Goal: Task Accomplishment & Management: Manage account settings

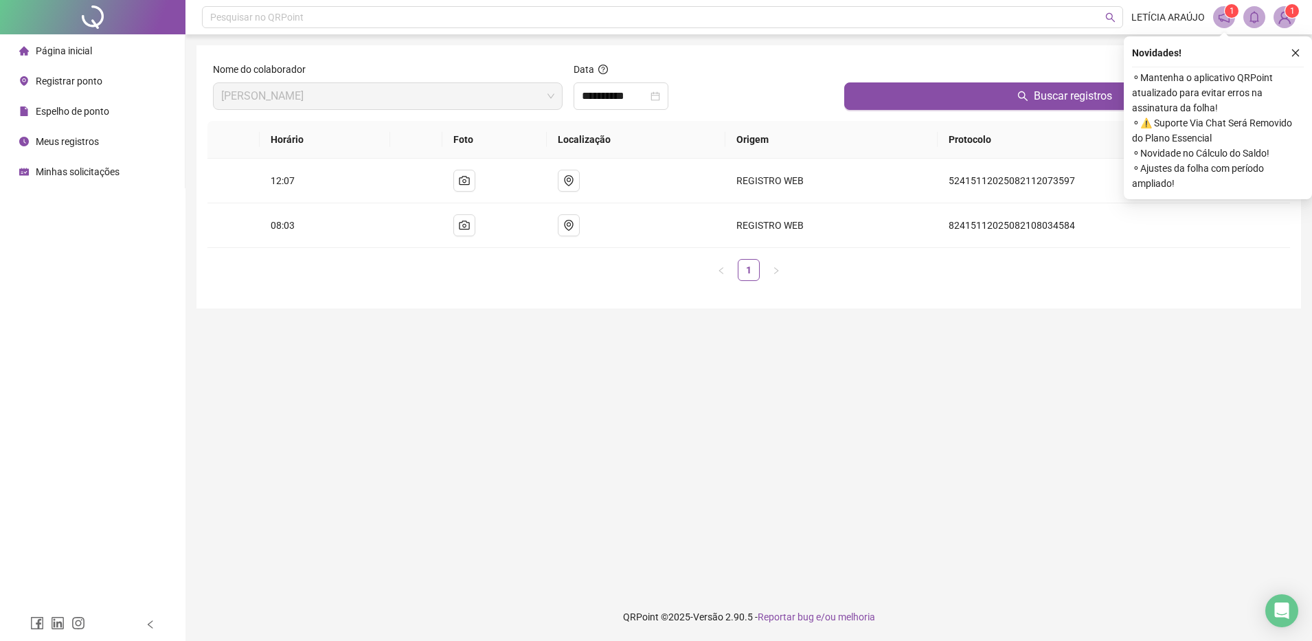
click at [95, 49] on li "Página inicial" at bounding box center [92, 50] width 179 height 27
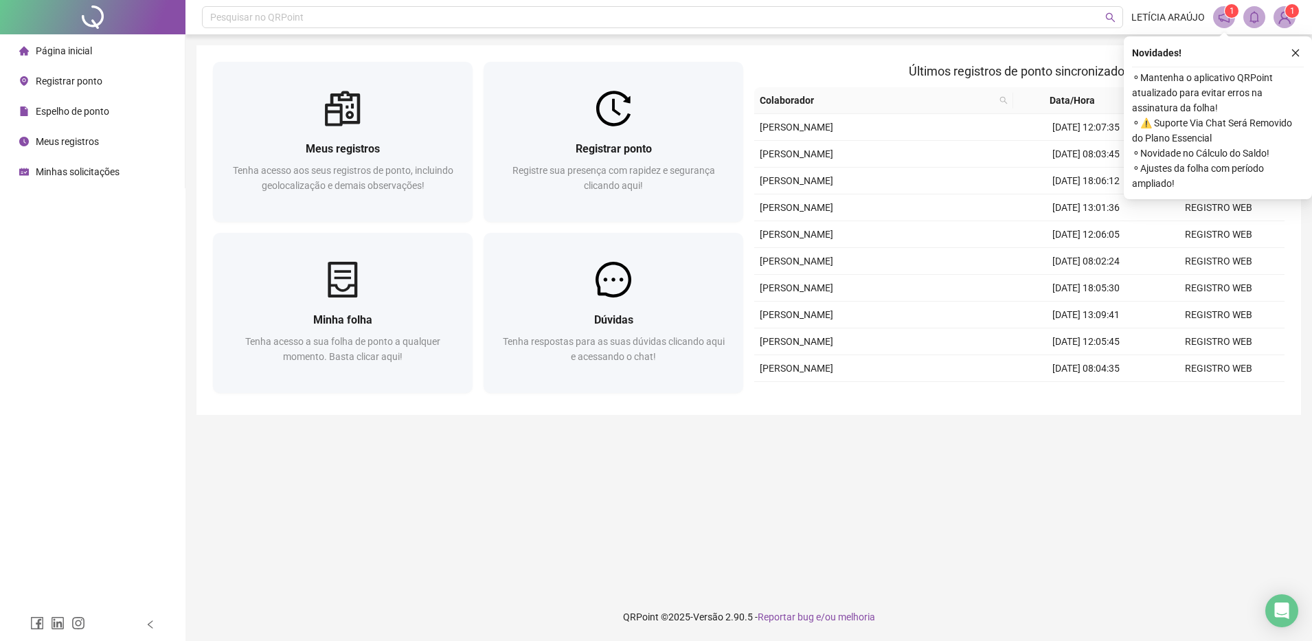
drag, startPoint x: 1293, startPoint y: 52, endPoint x: 1276, endPoint y: 43, distance: 18.4
click at [1294, 52] on icon "close" at bounding box center [1295, 53] width 10 height 10
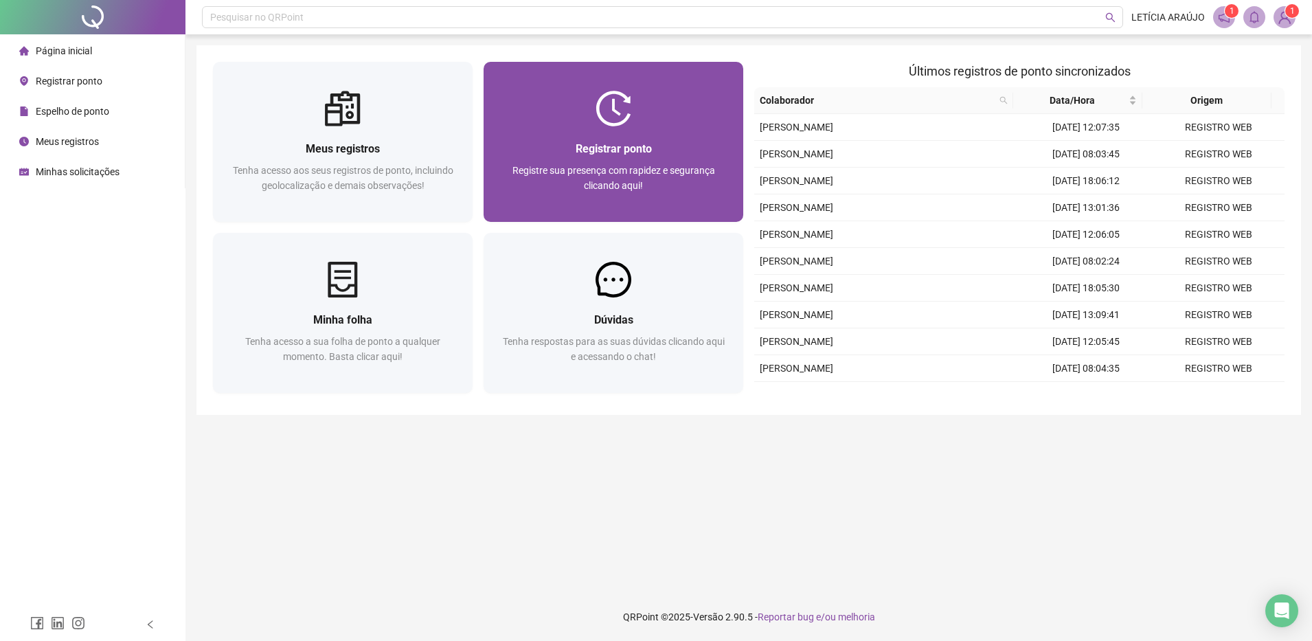
click at [686, 88] on div "Registrar ponto Registre sua presença com rapidez e segurança clicando aqui!" at bounding box center [613, 142] width 260 height 160
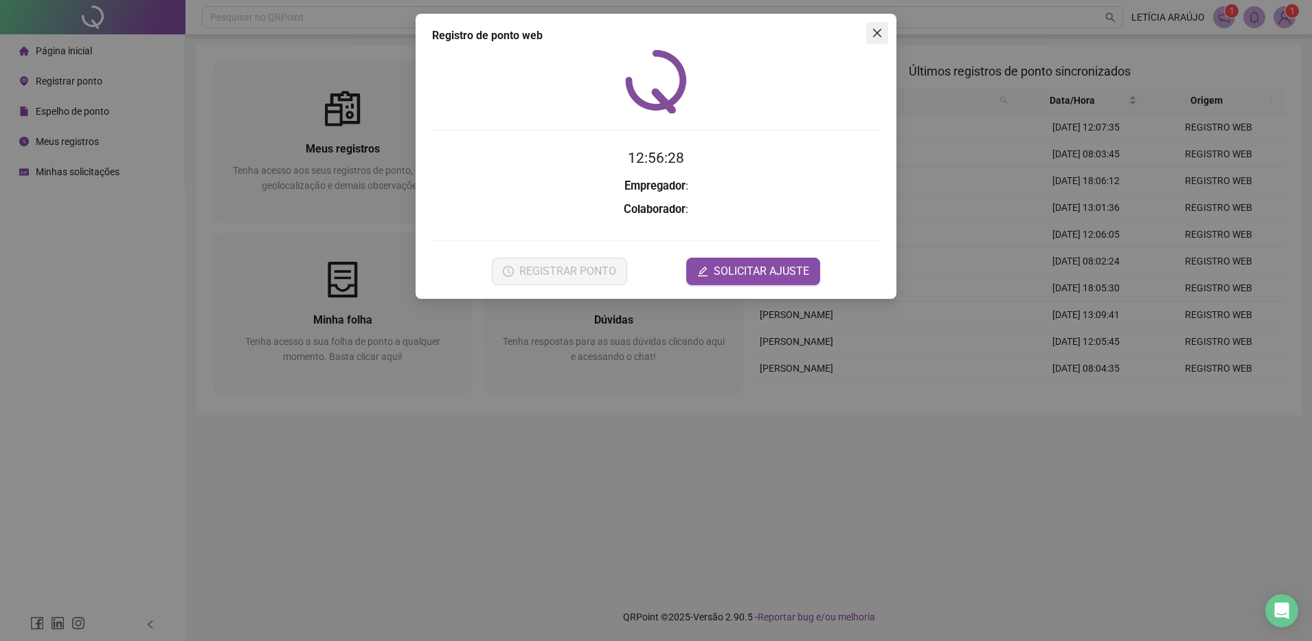
click at [881, 29] on icon "close" at bounding box center [877, 32] width 11 height 11
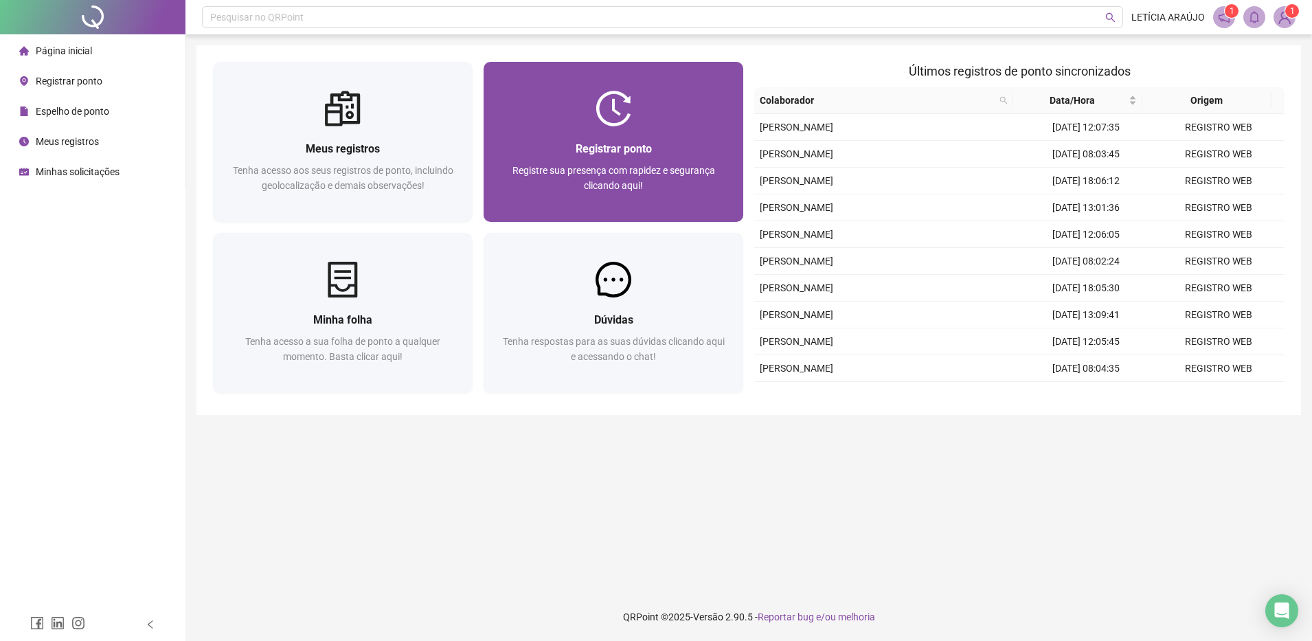
click at [591, 102] on div at bounding box center [613, 109] width 260 height 36
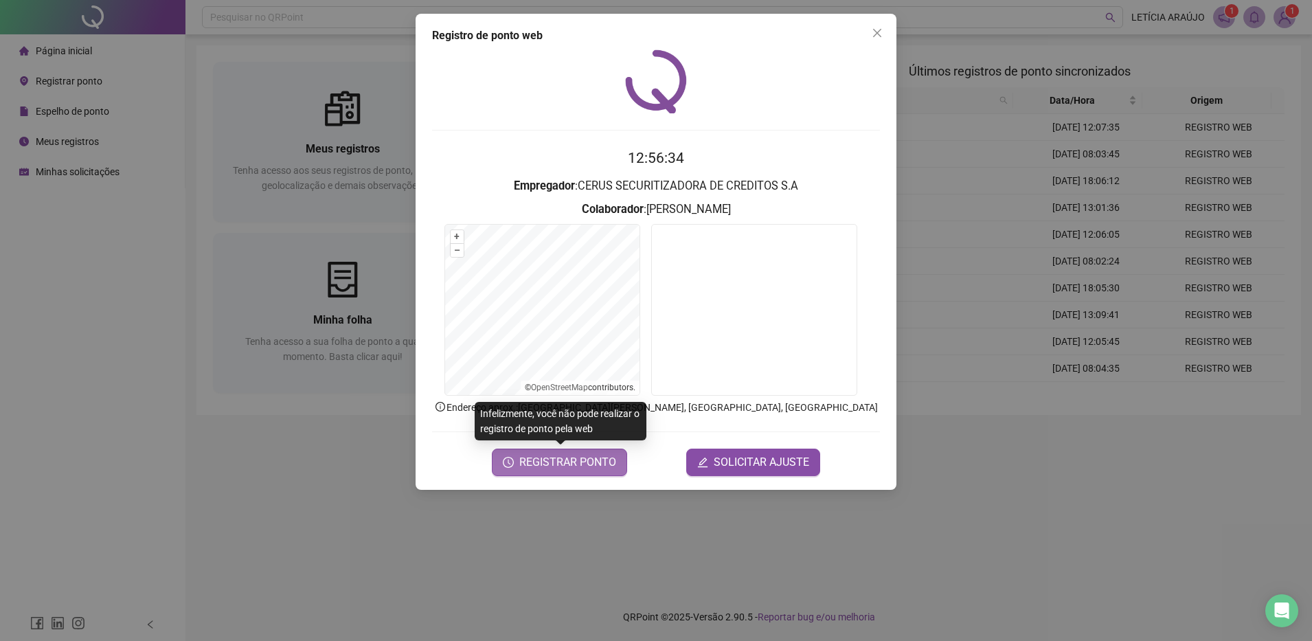
click at [570, 467] on span "REGISTRAR PONTO" at bounding box center [567, 462] width 97 height 16
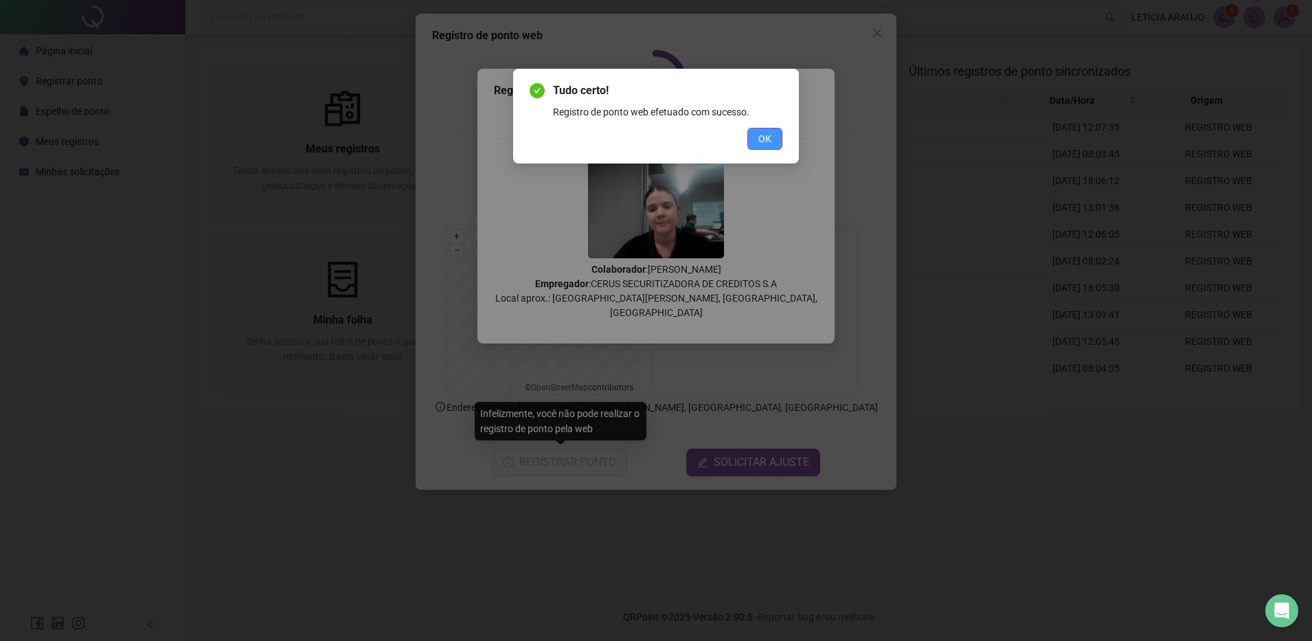
click at [770, 138] on span "OK" at bounding box center [764, 138] width 13 height 15
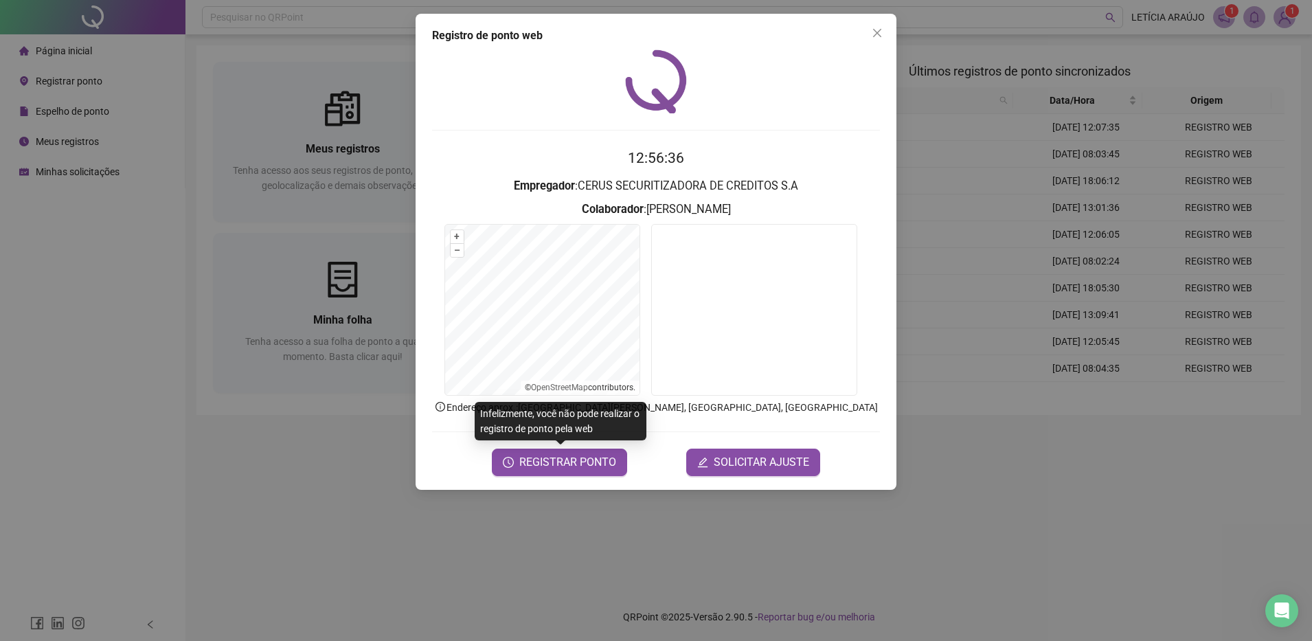
drag, startPoint x: 876, startPoint y: 38, endPoint x: 669, endPoint y: 2, distance: 210.6
click at [872, 37] on button "Close" at bounding box center [877, 33] width 22 height 22
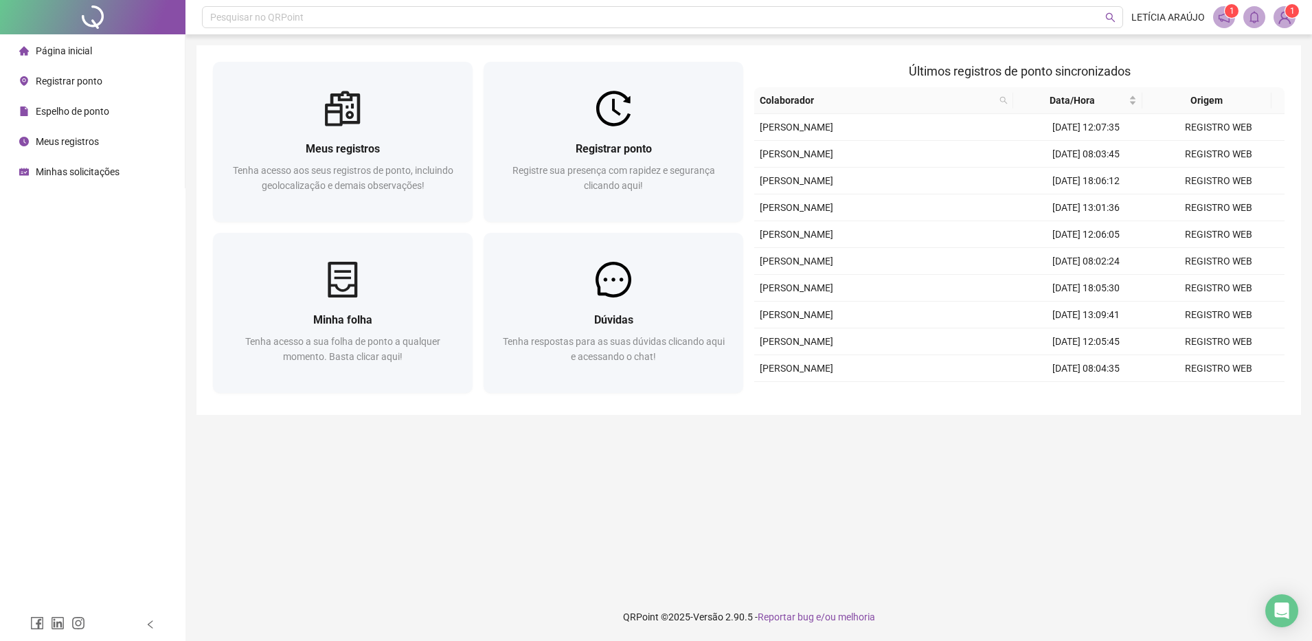
click at [1282, 9] on img at bounding box center [1284, 17] width 21 height 21
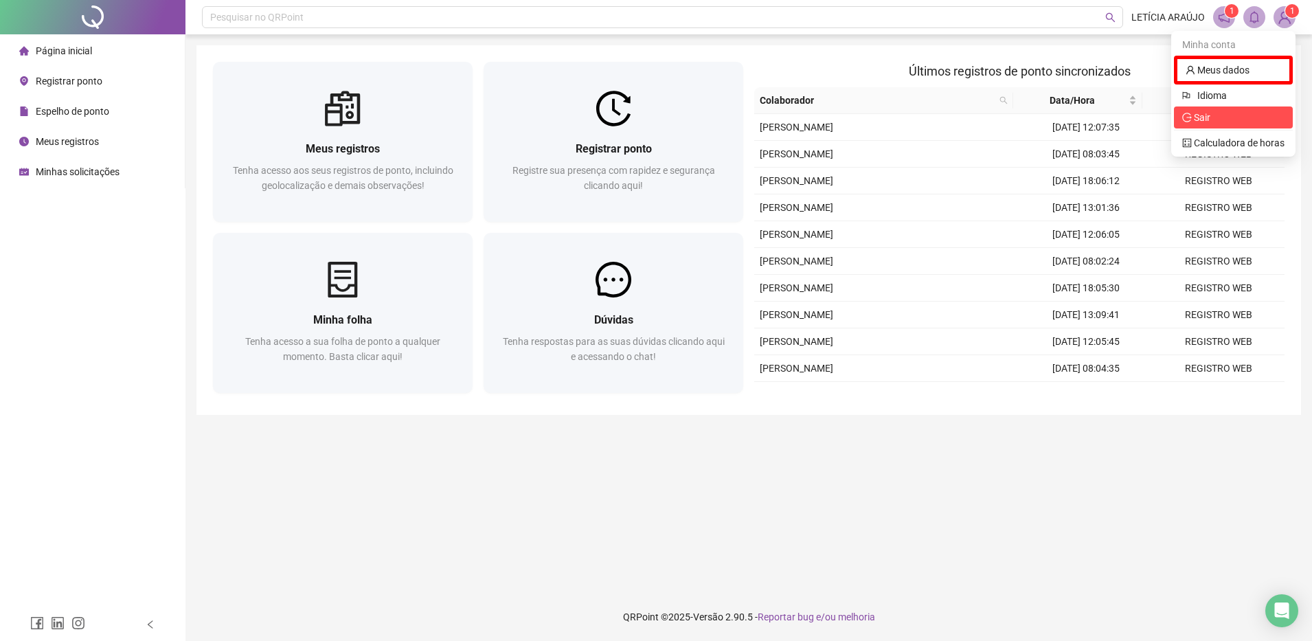
click at [1238, 117] on span "Sair" at bounding box center [1233, 117] width 102 height 15
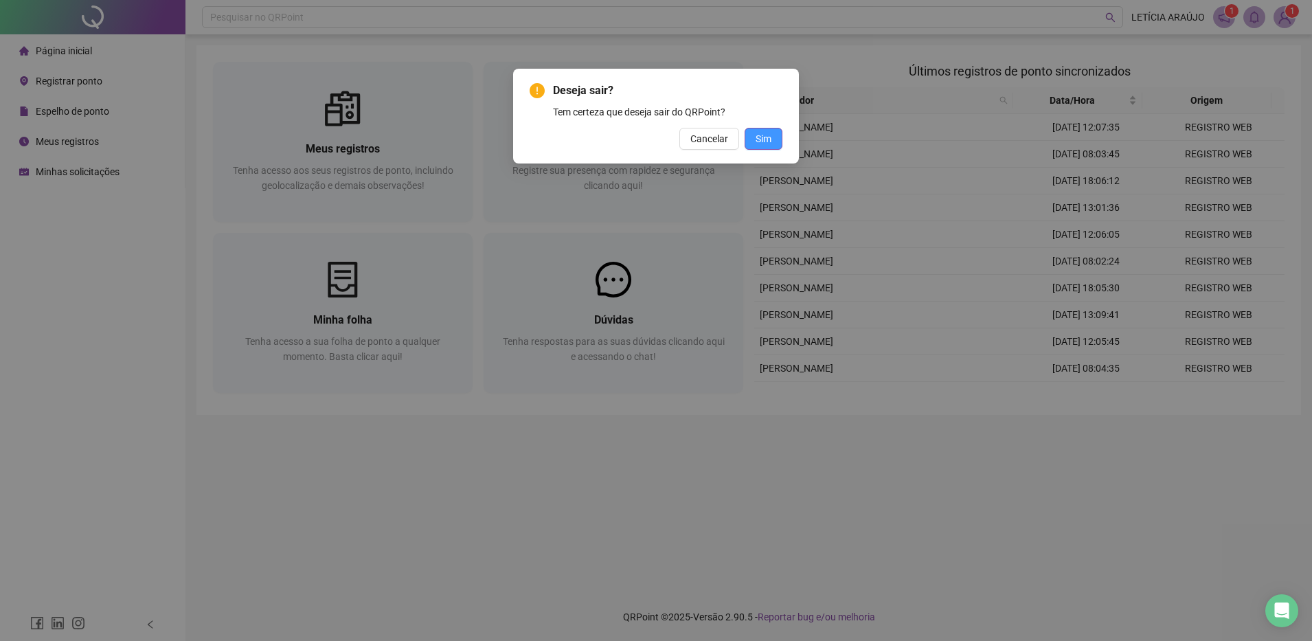
click at [760, 138] on span "Sim" at bounding box center [763, 138] width 16 height 15
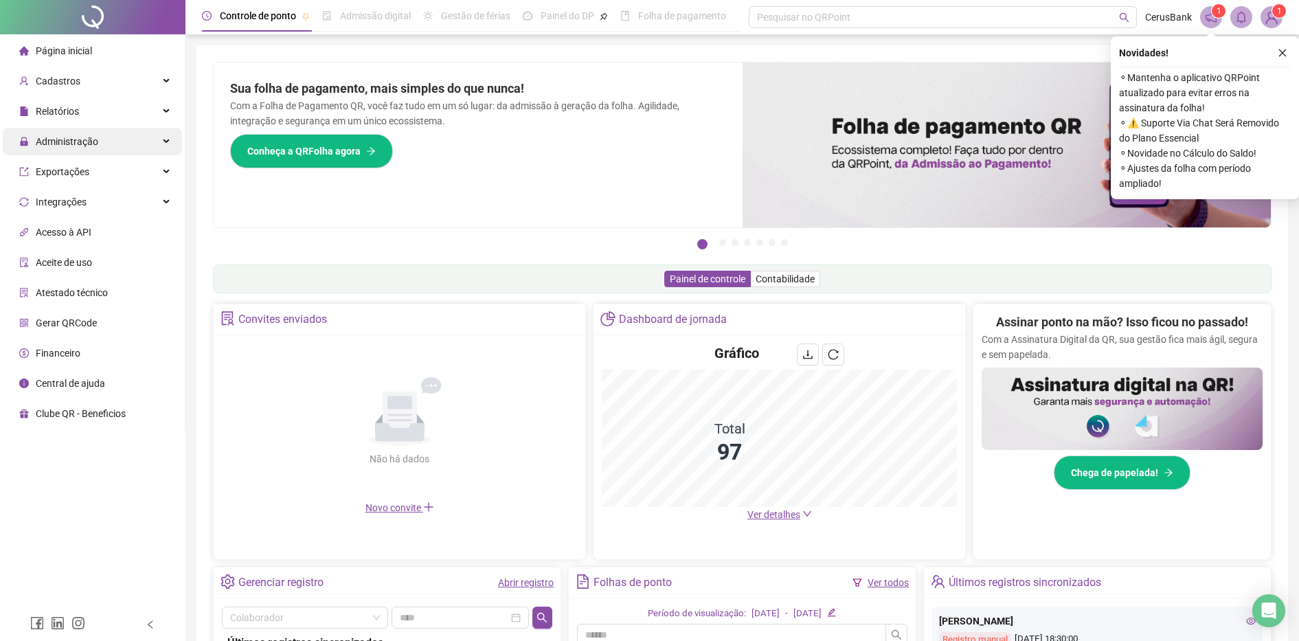
click at [65, 133] on span "Administração" at bounding box center [58, 141] width 79 height 27
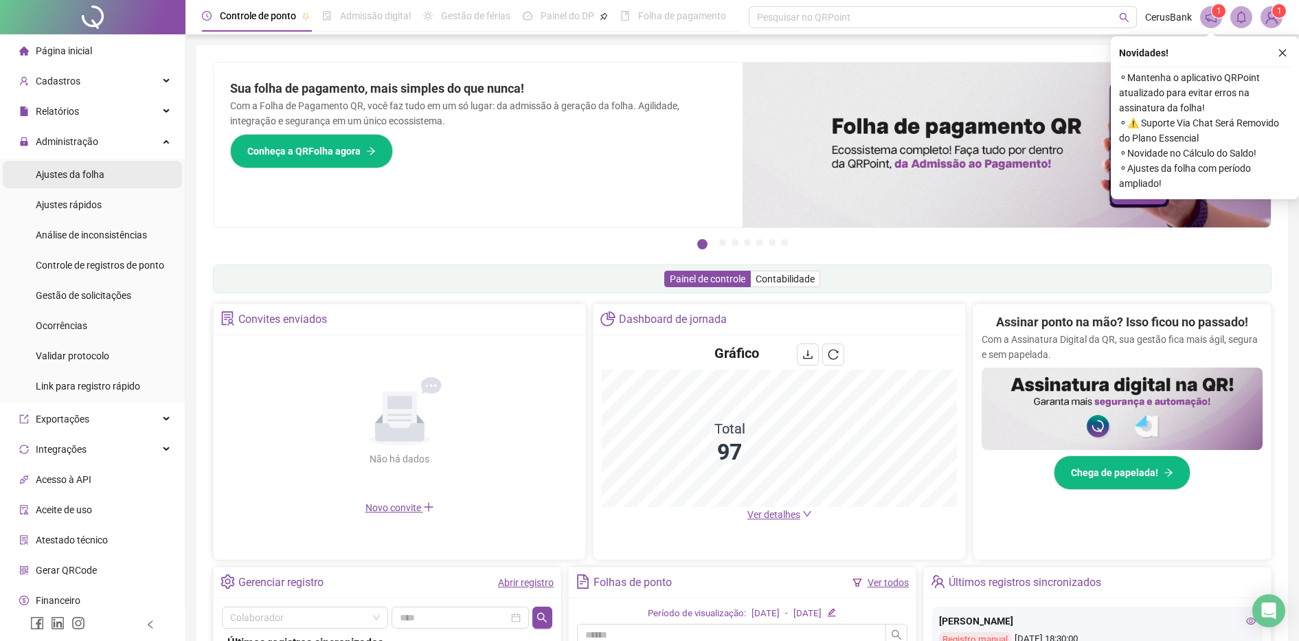
click at [73, 169] on span "Ajustes da folha" at bounding box center [70, 174] width 69 height 11
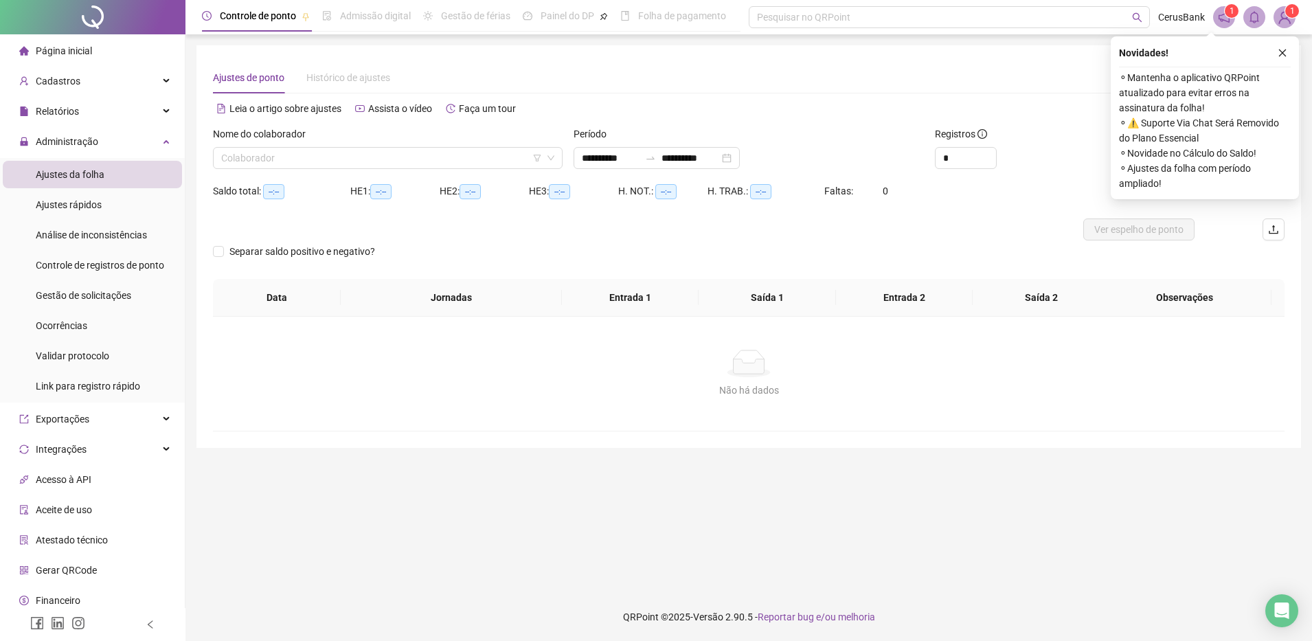
type input "**********"
click at [254, 166] on input "search" at bounding box center [381, 158] width 321 height 21
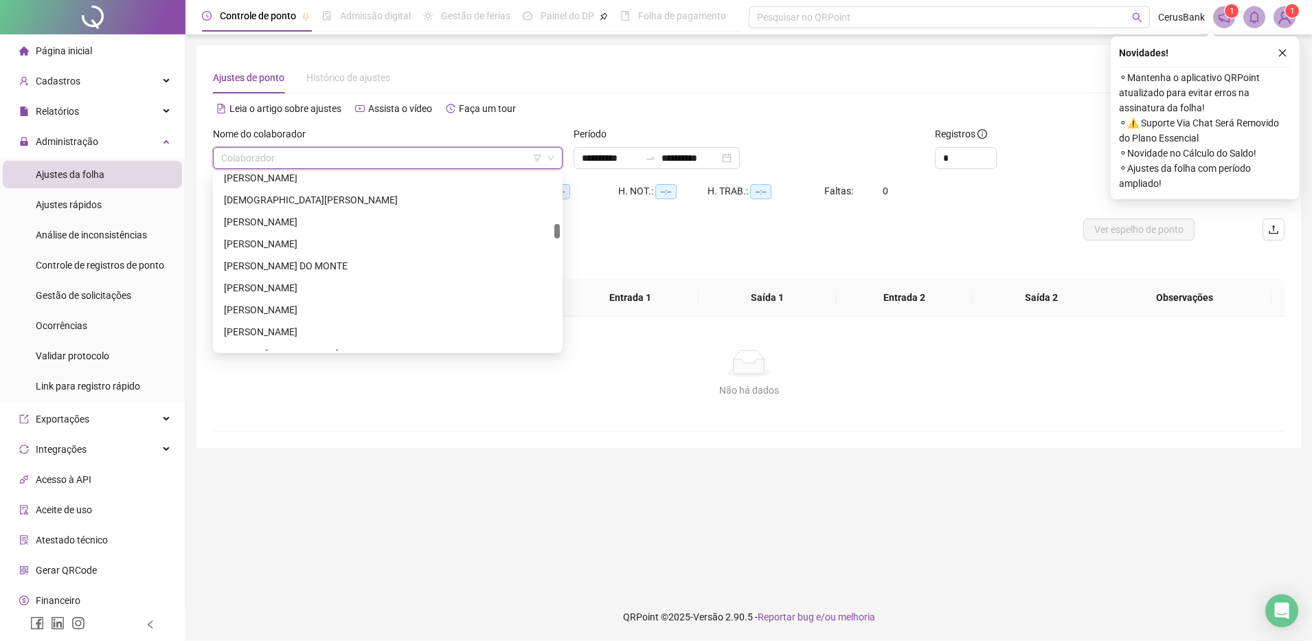
scroll to position [944, 0]
click at [282, 159] on input "search" at bounding box center [381, 158] width 321 height 21
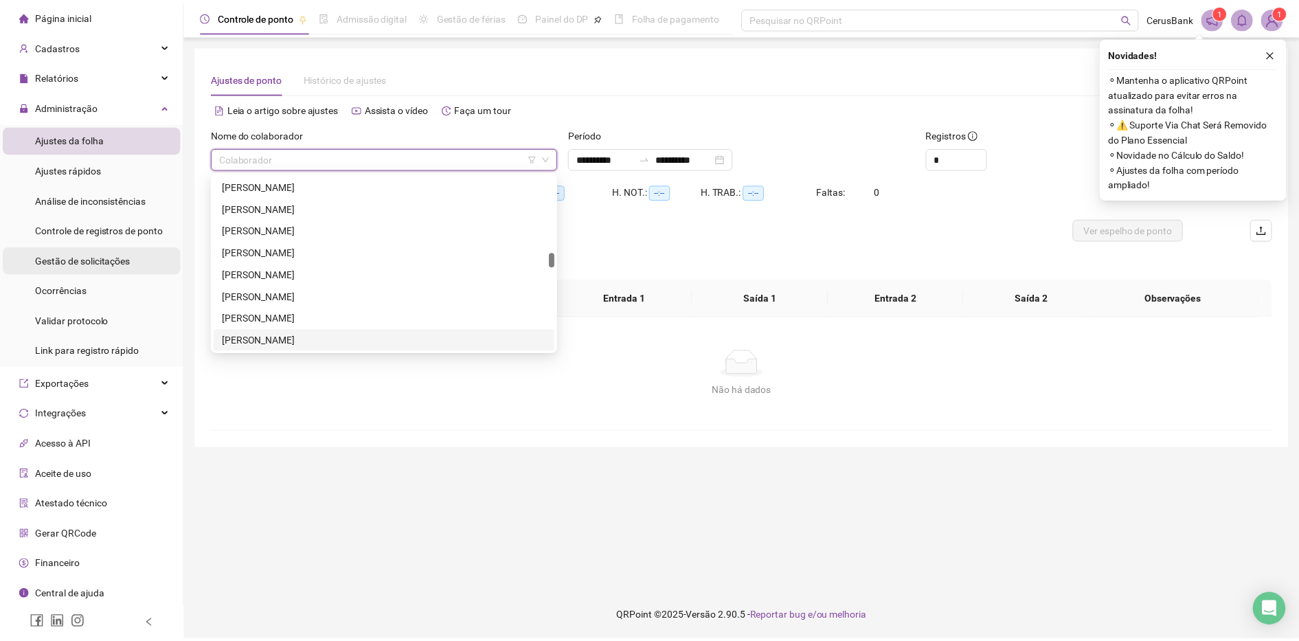
scroll to position [36, 0]
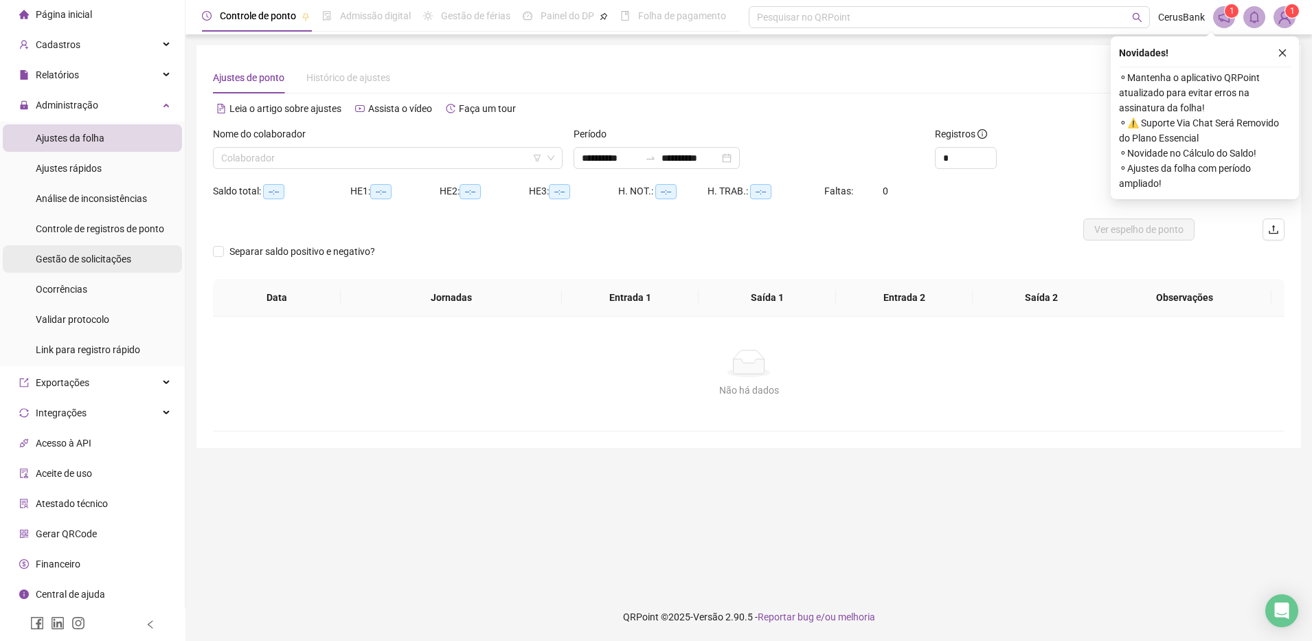
click at [124, 265] on div "Gestão de solicitações" at bounding box center [83, 258] width 95 height 27
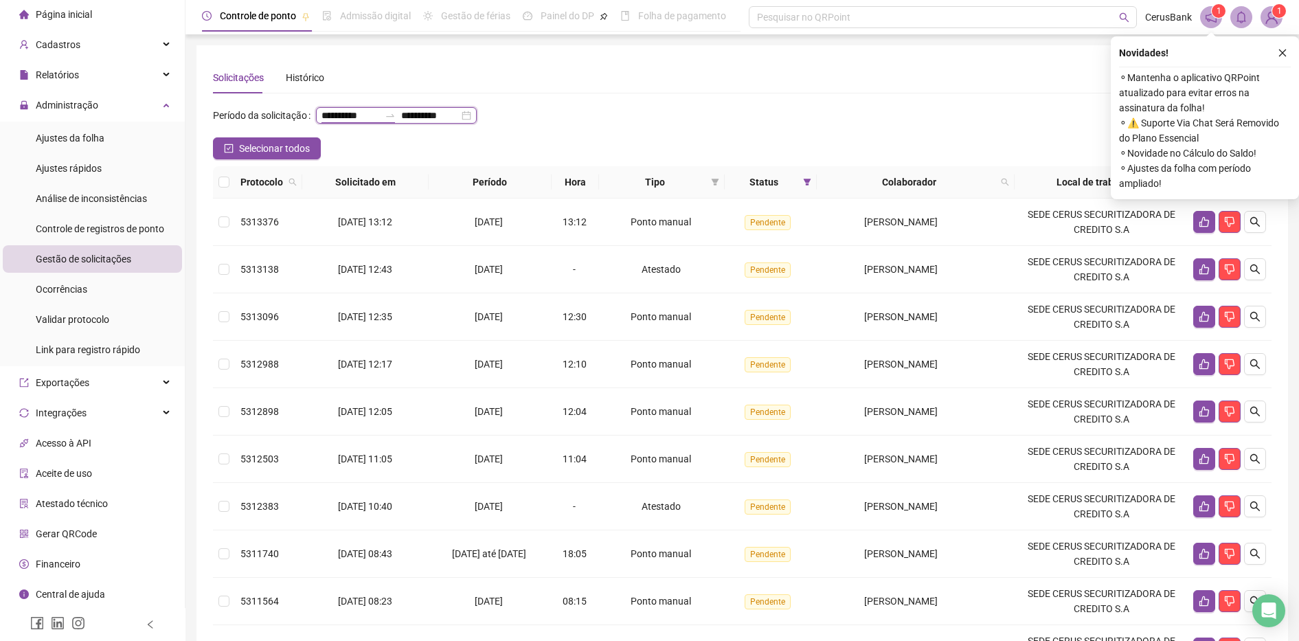
click at [321, 123] on input "**********" at bounding box center [350, 115] width 58 height 15
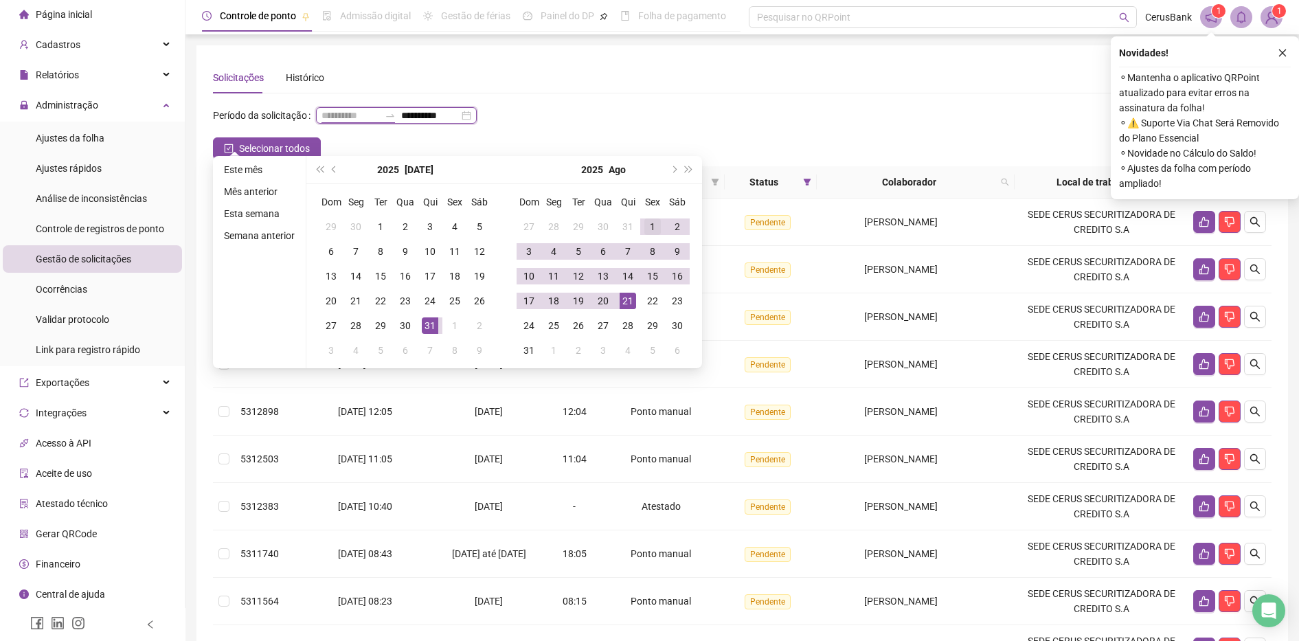
type input "**********"
click at [645, 223] on div "1" at bounding box center [652, 226] width 16 height 16
type input "**********"
click at [632, 298] on div "21" at bounding box center [627, 301] width 16 height 16
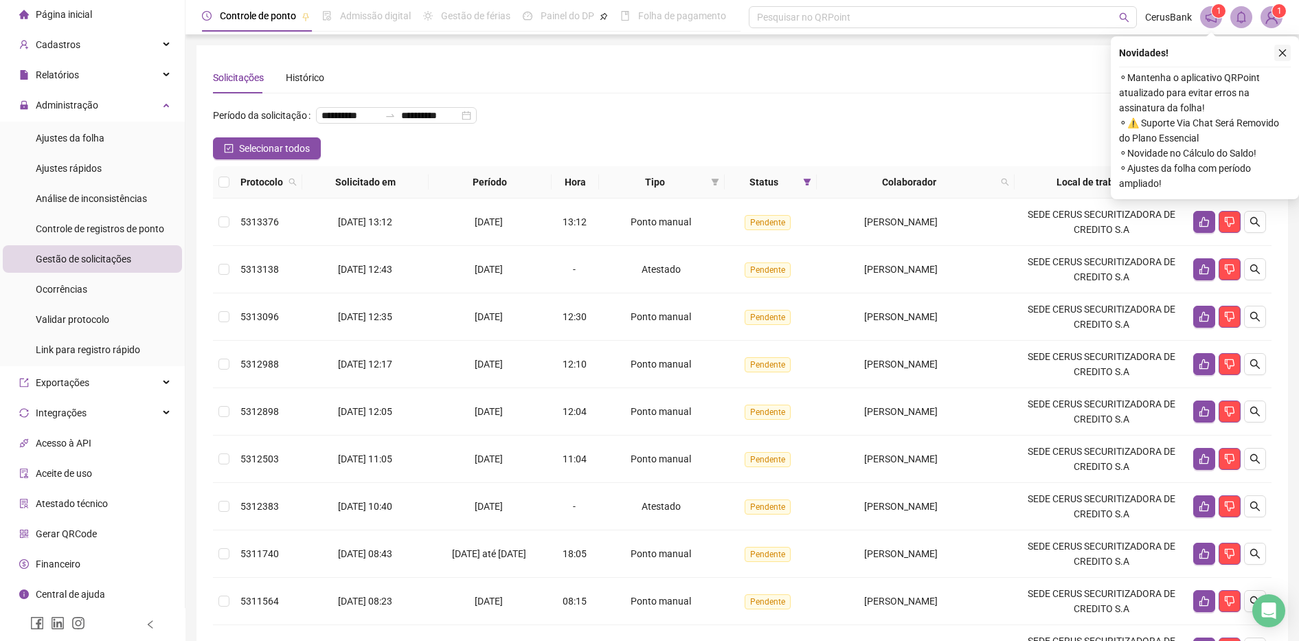
click at [1289, 49] on button "button" at bounding box center [1282, 53] width 16 height 16
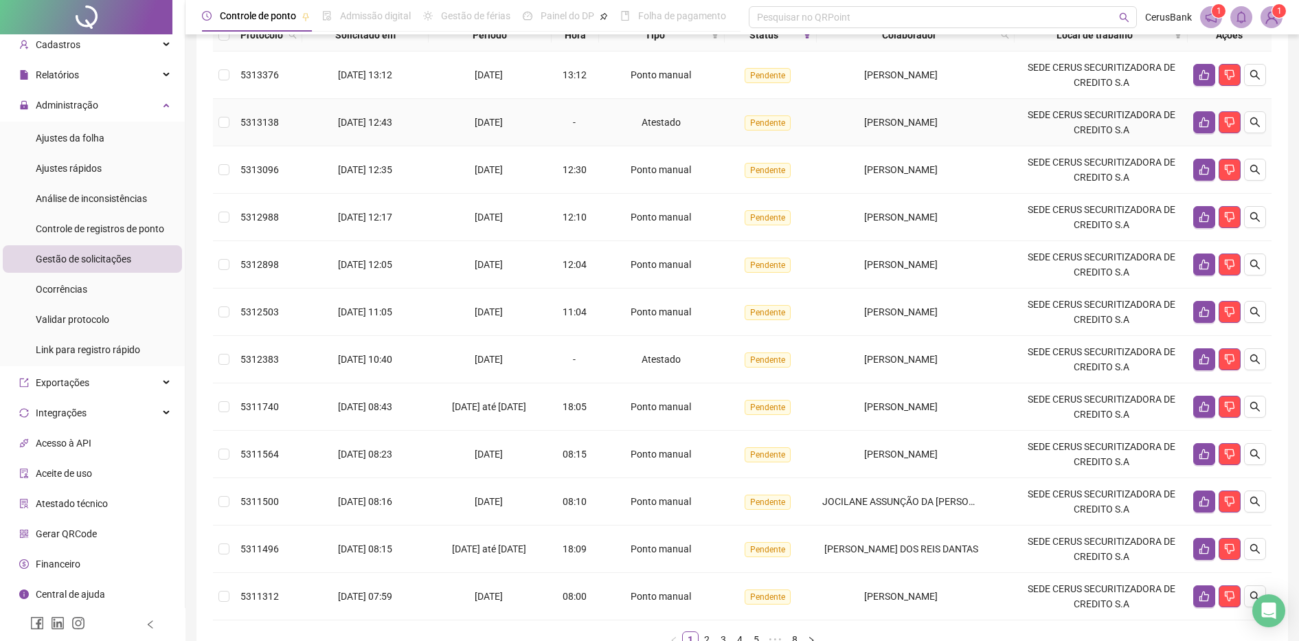
scroll to position [177, 0]
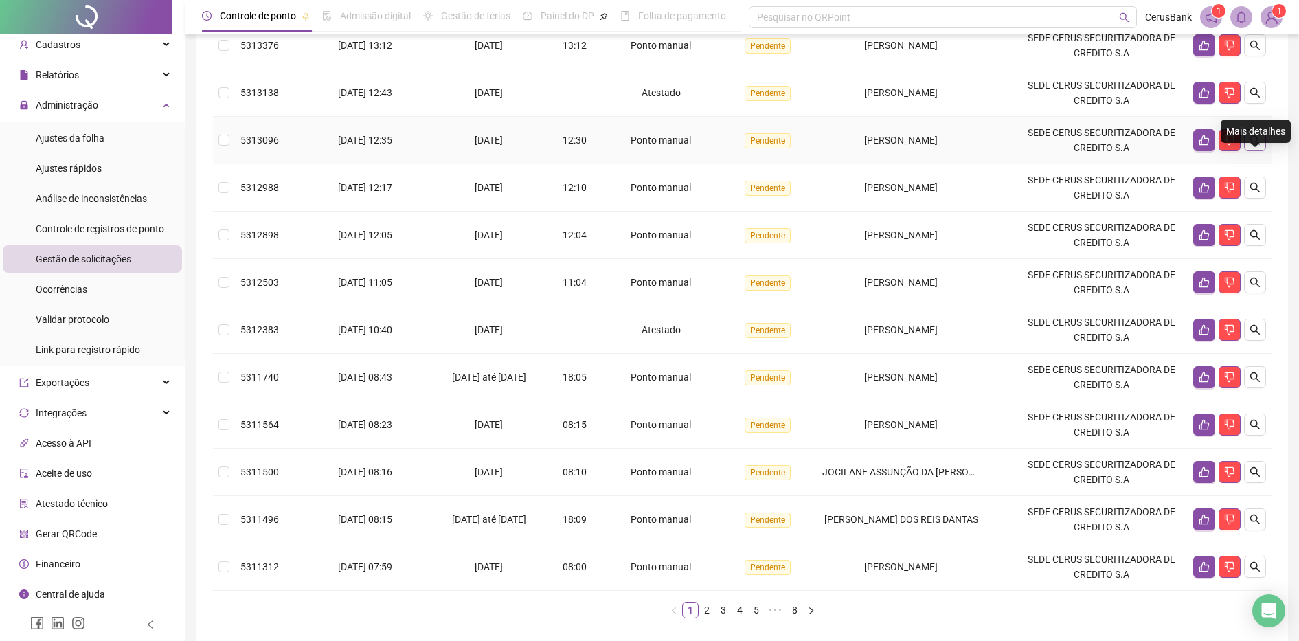
click at [1255, 146] on icon "search" at bounding box center [1254, 140] width 11 height 11
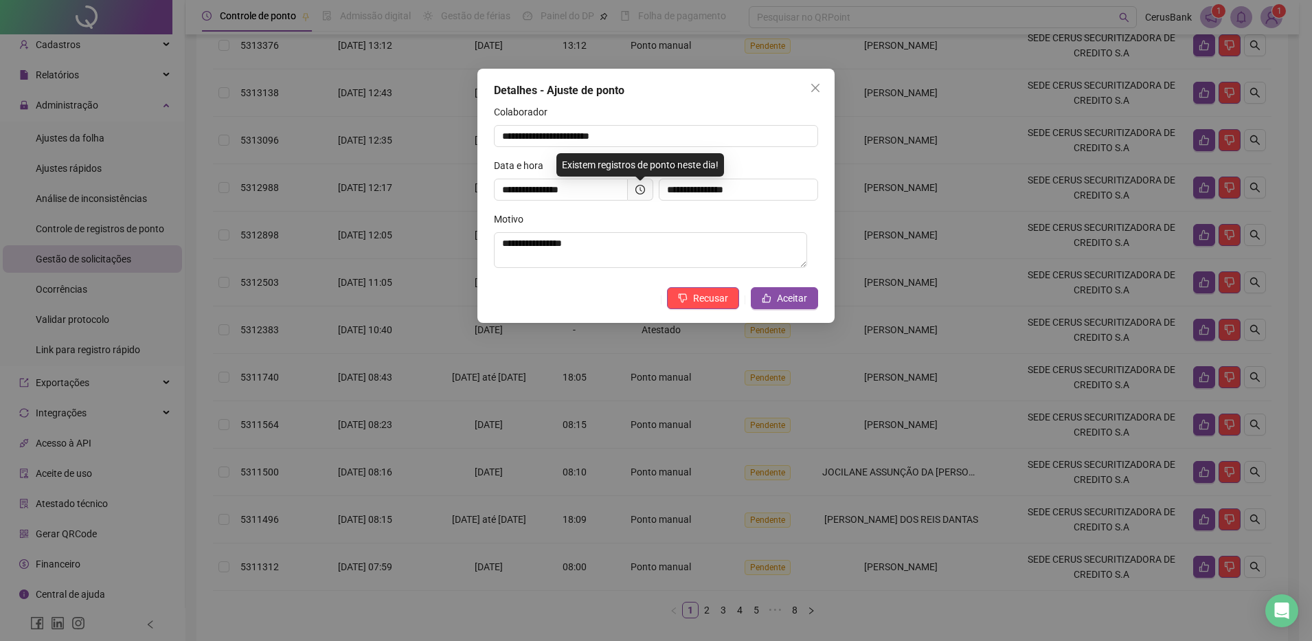
click at [821, 299] on div "**********" at bounding box center [655, 196] width 357 height 254
click at [813, 299] on button "Aceitar" at bounding box center [784, 298] width 67 height 22
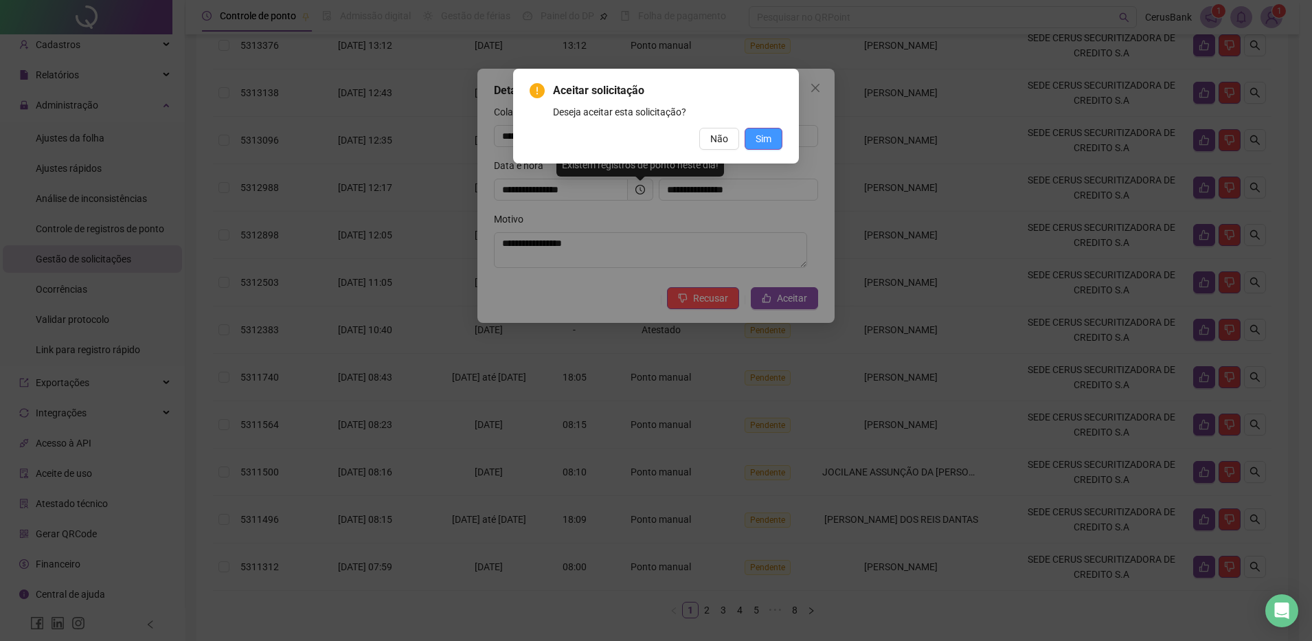
click at [761, 140] on span "Sim" at bounding box center [763, 138] width 16 height 15
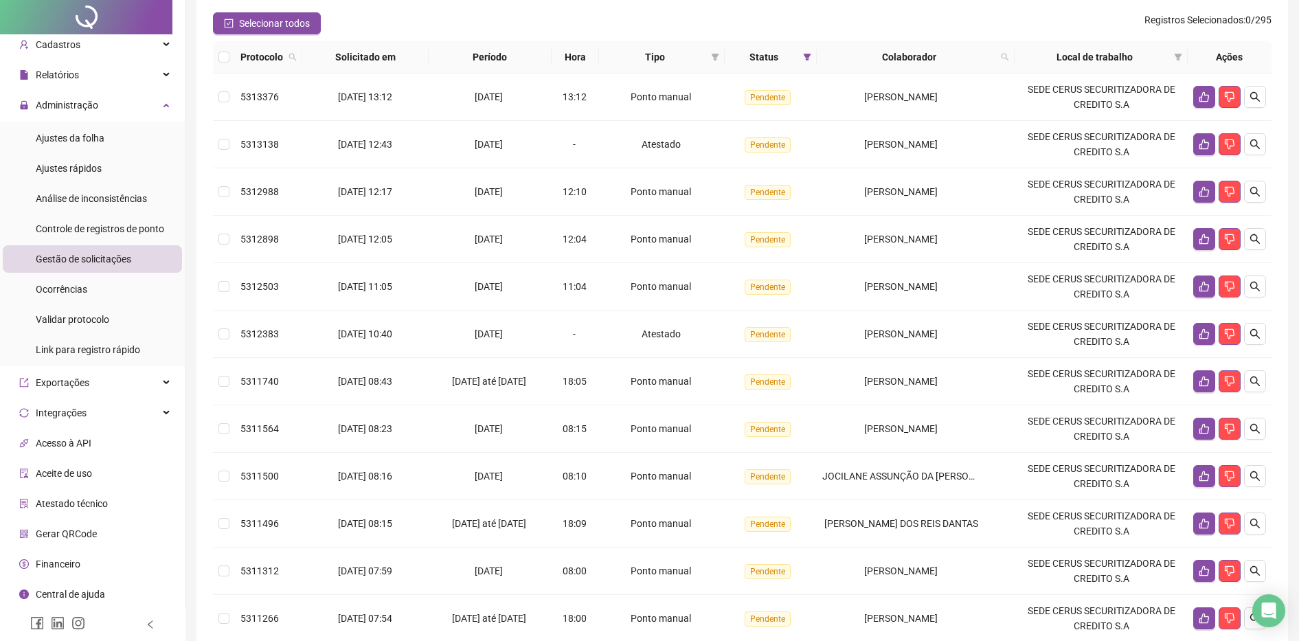
scroll to position [262, 0]
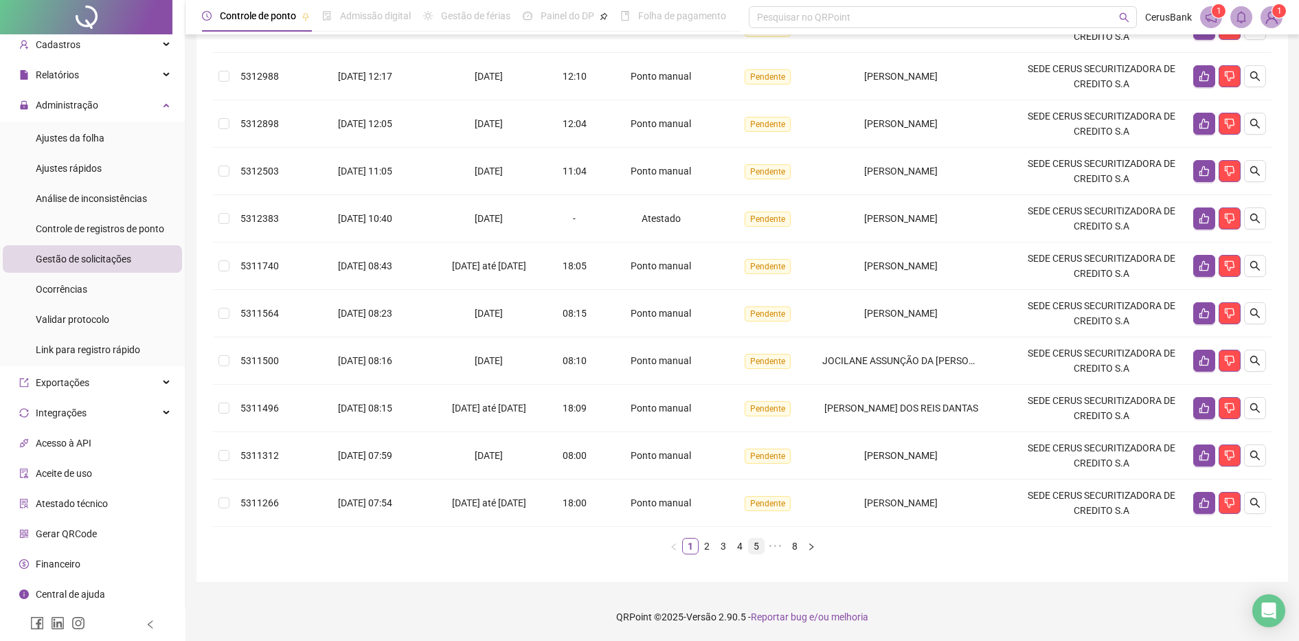
click at [757, 546] on link "5" at bounding box center [756, 545] width 15 height 15
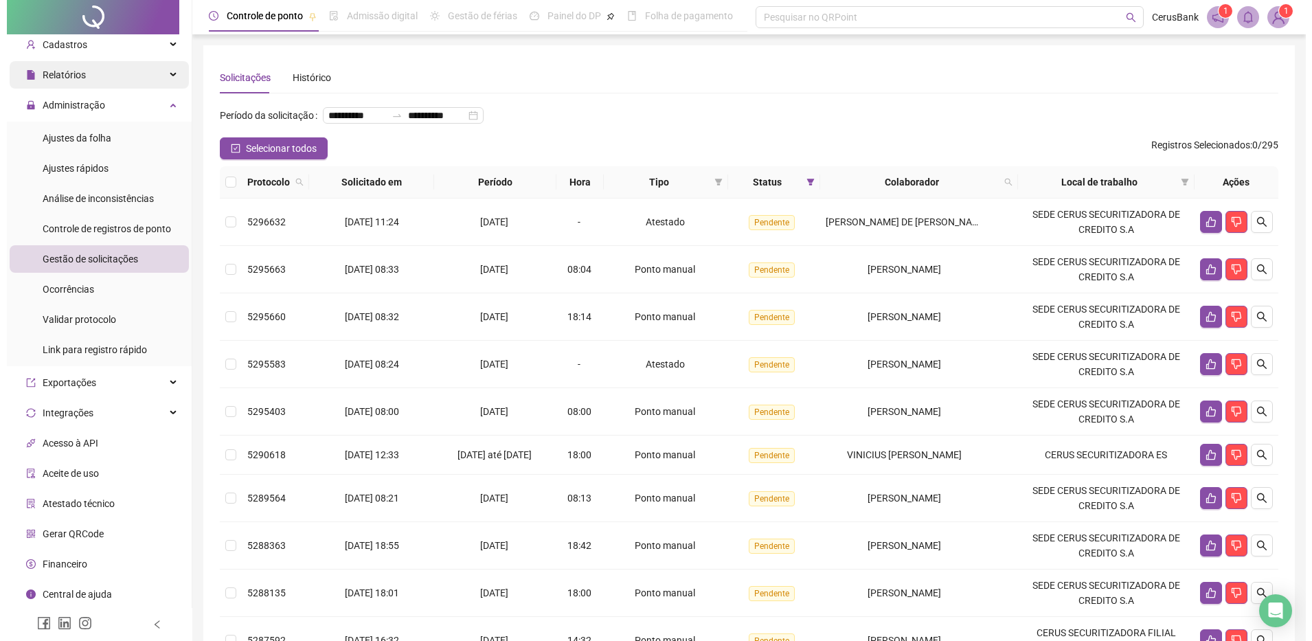
scroll to position [0, 0]
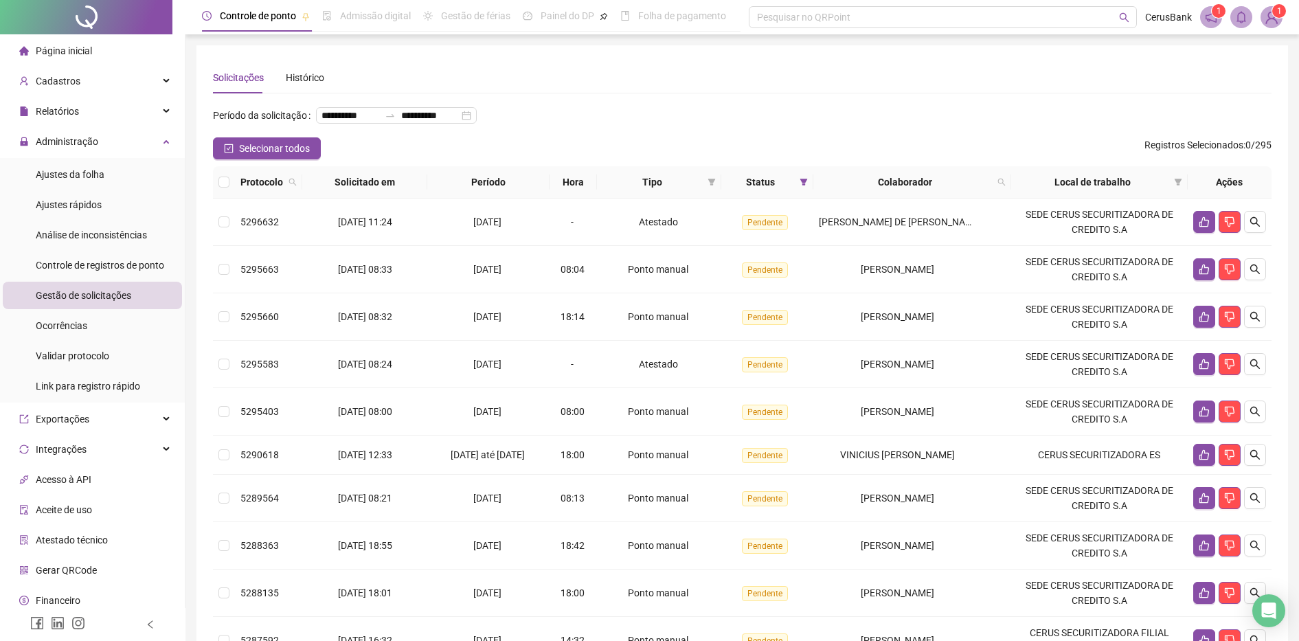
click at [50, 53] on span "Página inicial" at bounding box center [64, 50] width 56 height 11
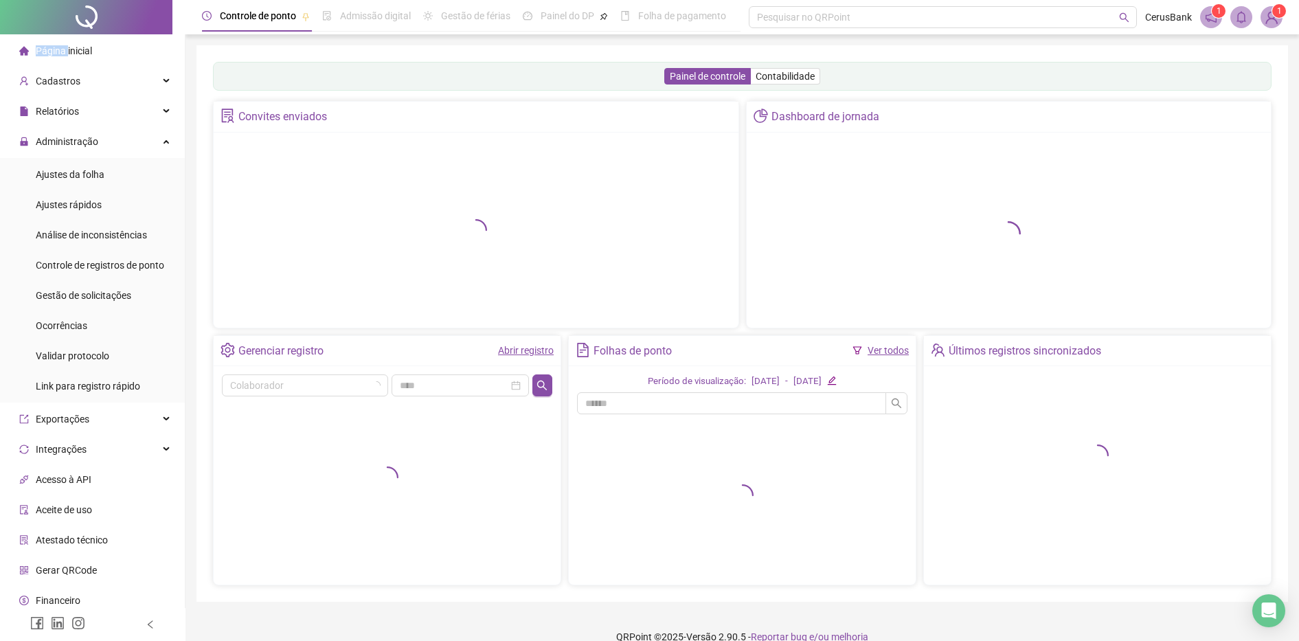
click at [50, 53] on span "Página inicial" at bounding box center [64, 50] width 56 height 11
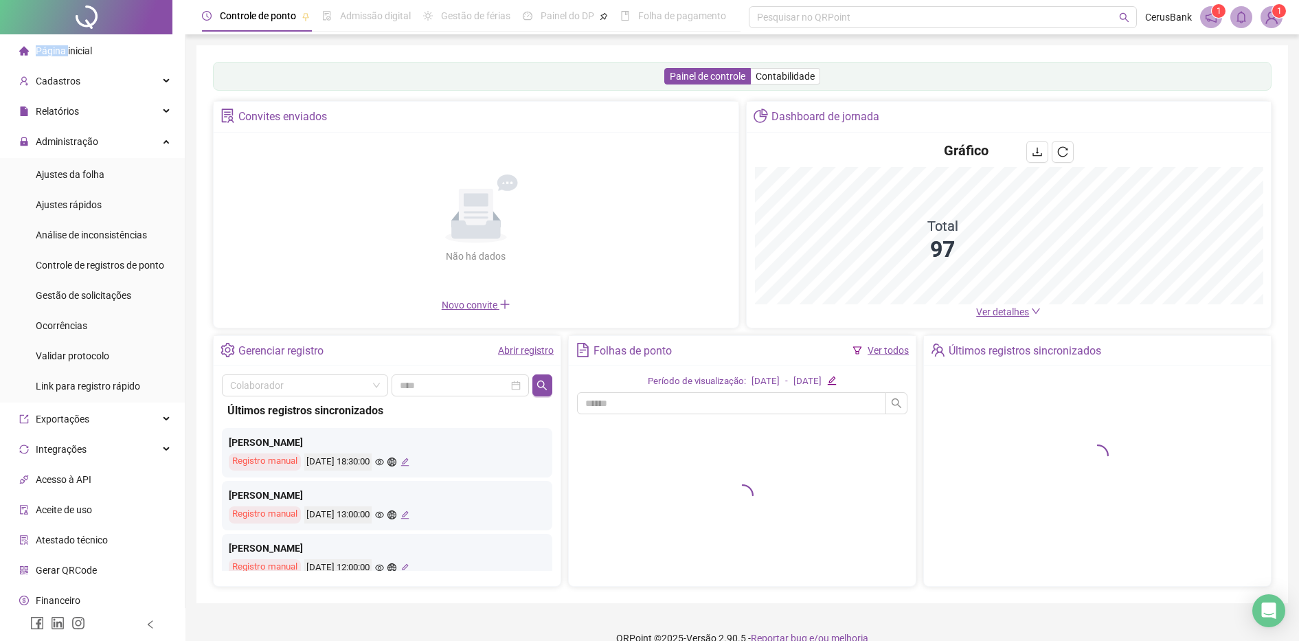
click at [1271, 16] on img at bounding box center [1271, 17] width 21 height 21
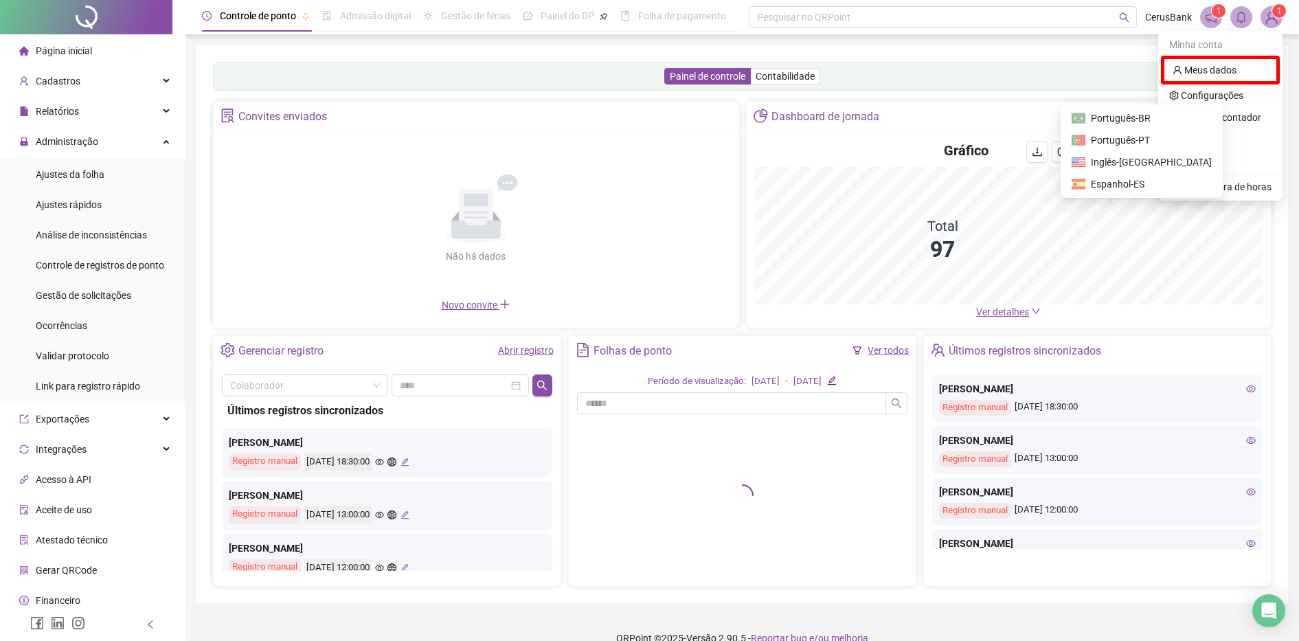
click at [1211, 151] on li "Sair" at bounding box center [1220, 161] width 119 height 22
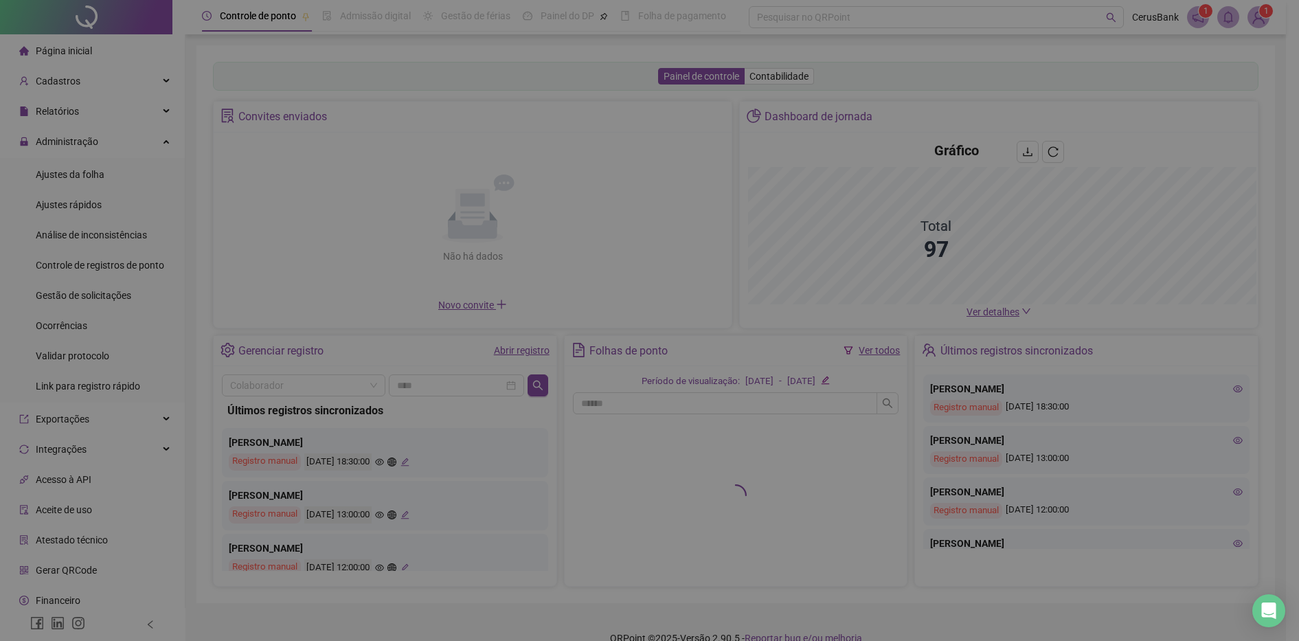
click at [769, 133] on div "Deseja sair? Tem certeza que deseja sair do QRPoint? Cancelar Sim" at bounding box center [649, 320] width 1299 height 641
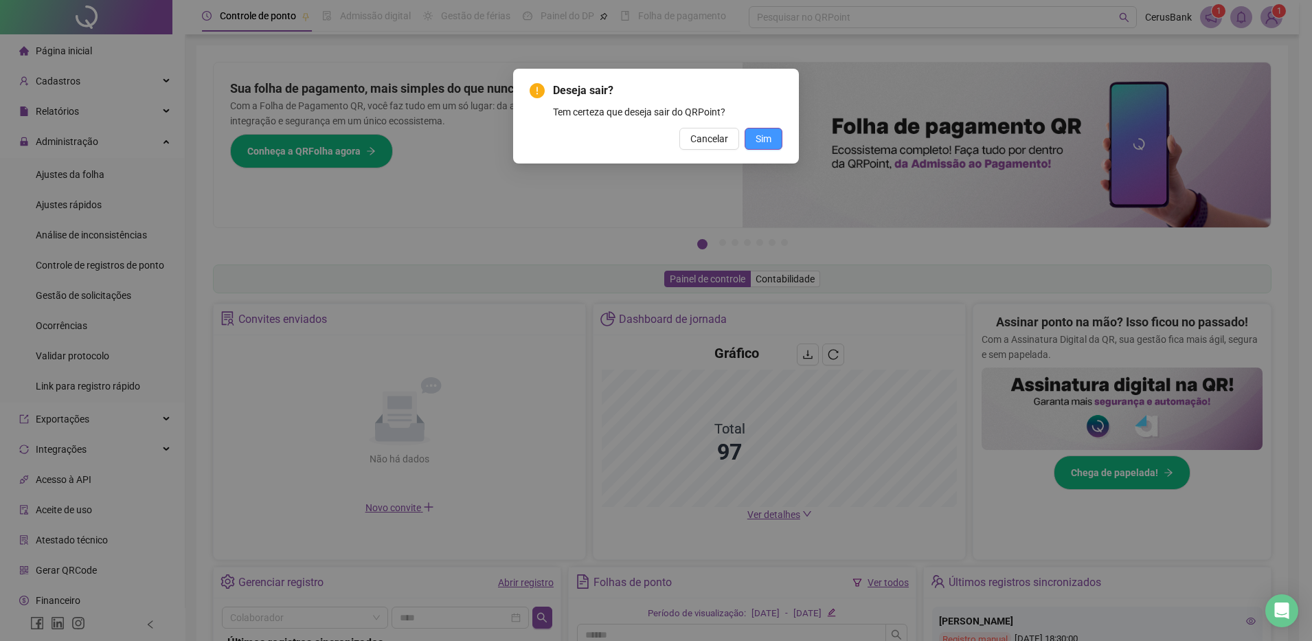
click at [762, 139] on span "Sim" at bounding box center [763, 138] width 16 height 15
